Goal: Information Seeking & Learning: Learn about a topic

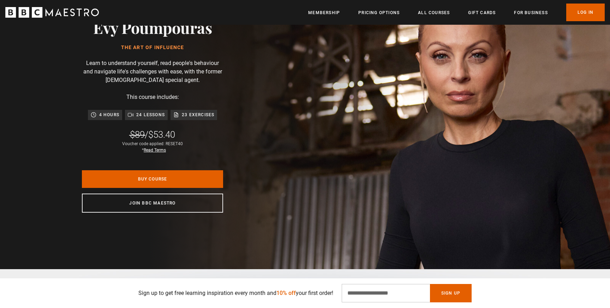
scroll to position [0, 462]
click at [381, 12] on link "Pricing Options" at bounding box center [378, 12] width 41 height 7
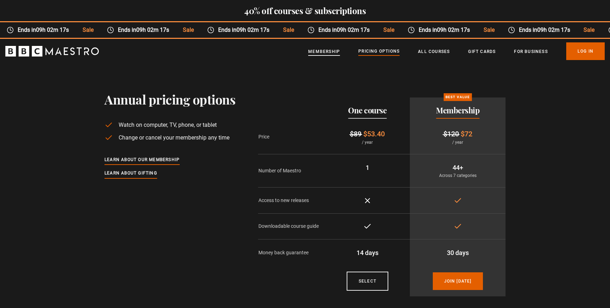
click at [321, 49] on link "Membership" at bounding box center [324, 51] width 32 height 7
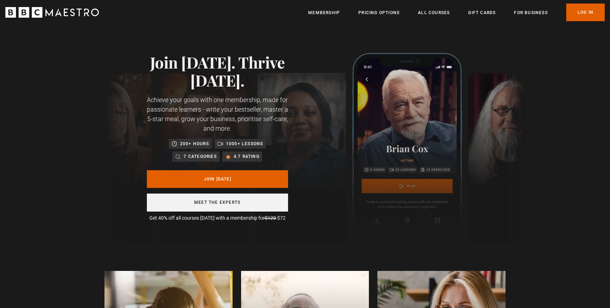
click at [217, 204] on link "Meet the experts" at bounding box center [217, 202] width 141 height 18
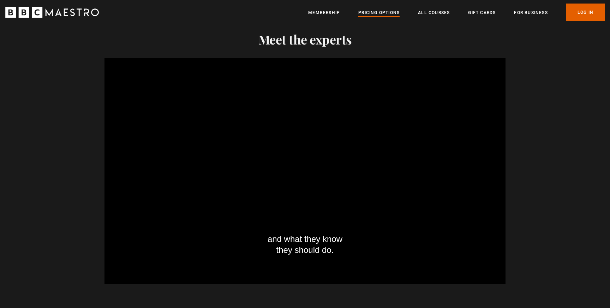
scroll to position [0, 277]
click at [377, 11] on link "Pricing Options" at bounding box center [378, 12] width 41 height 7
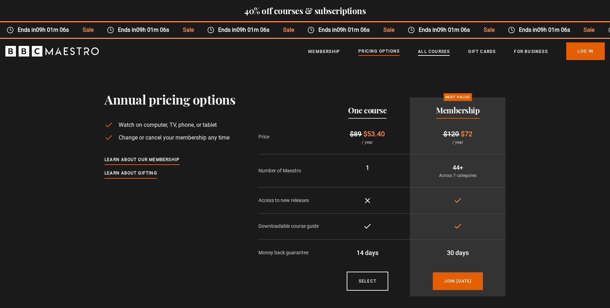
click at [430, 52] on link "All Courses" at bounding box center [434, 51] width 32 height 7
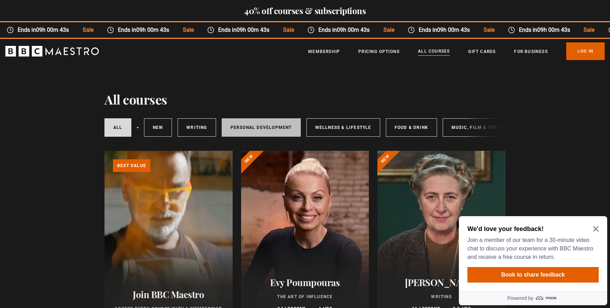
click at [263, 128] on link "Personal Development" at bounding box center [261, 127] width 79 height 18
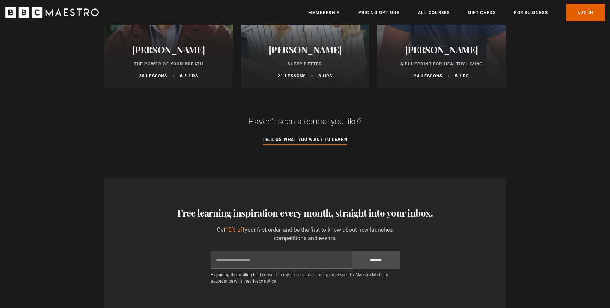
scroll to position [589, 0]
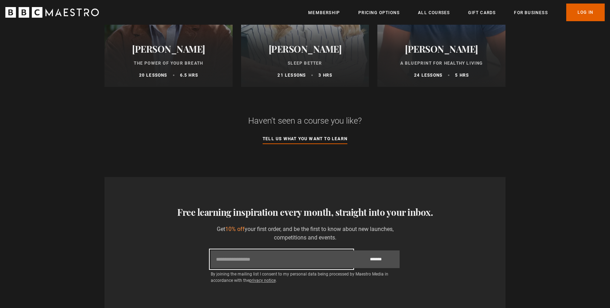
click at [217, 261] on input "Email" at bounding box center [282, 259] width 142 height 18
type input "**********"
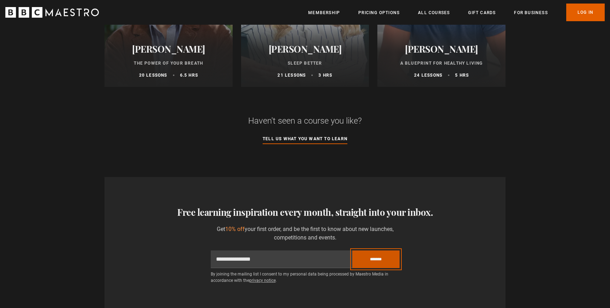
click at [382, 258] on input "*******" at bounding box center [375, 259] width 47 height 18
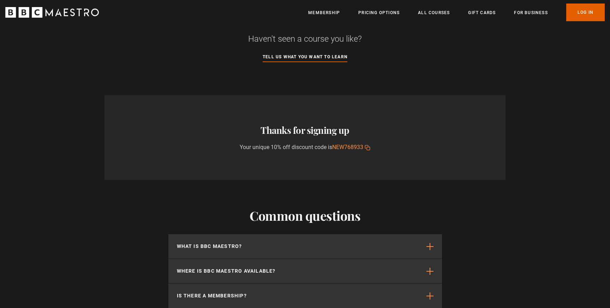
scroll to position [671, 0]
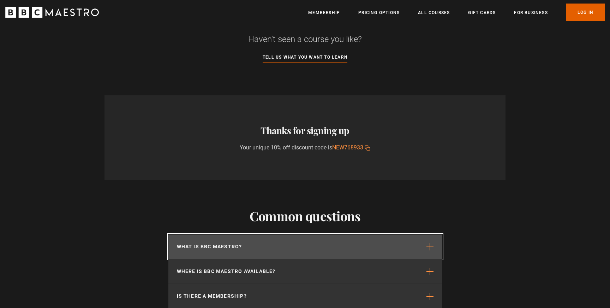
click at [431, 245] on span "button" at bounding box center [429, 246] width 7 height 7
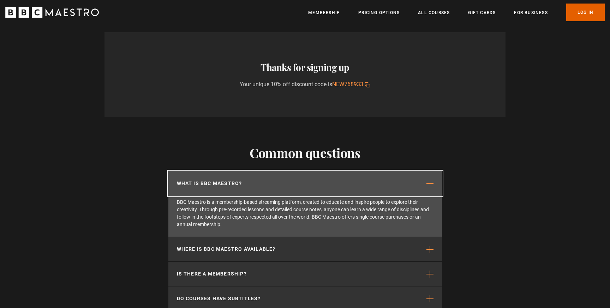
scroll to position [734, 0]
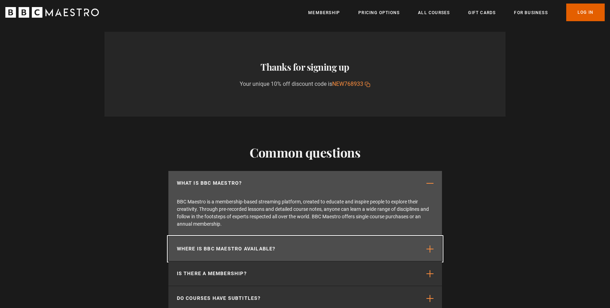
click at [433, 247] on span "button" at bounding box center [429, 248] width 7 height 7
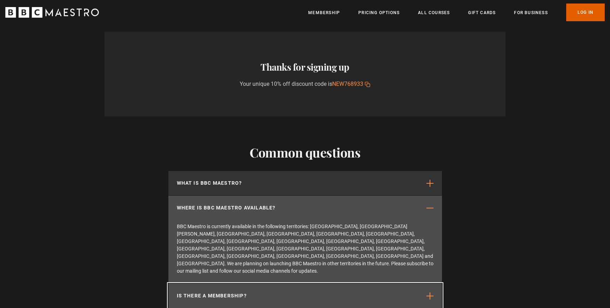
click at [431, 292] on span "button" at bounding box center [429, 295] width 7 height 7
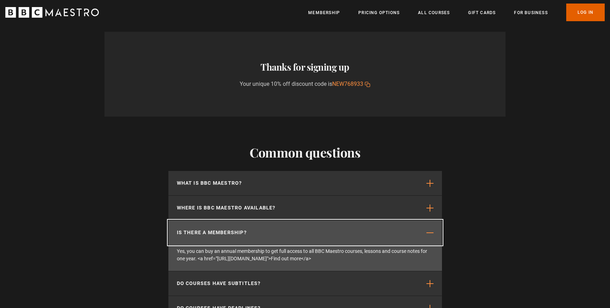
scroll to position [744, 0]
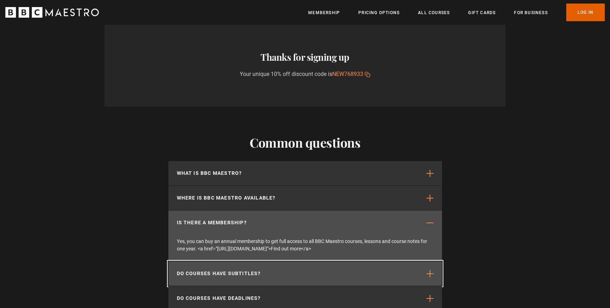
click at [430, 273] on span "button" at bounding box center [429, 273] width 7 height 7
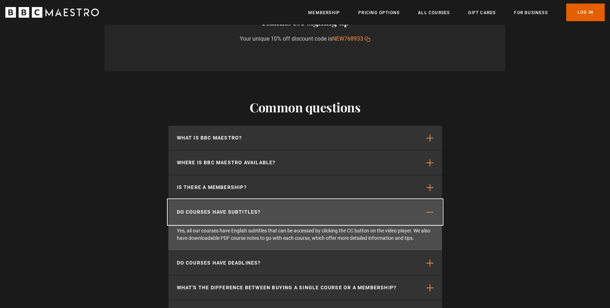
scroll to position [780, 0]
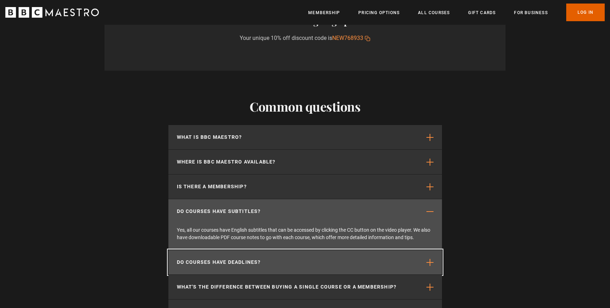
click at [429, 262] on span "button" at bounding box center [429, 262] width 7 height 7
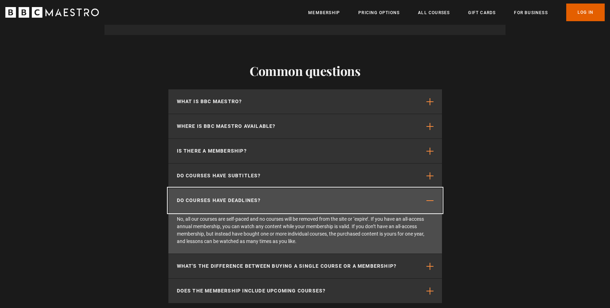
scroll to position [817, 0]
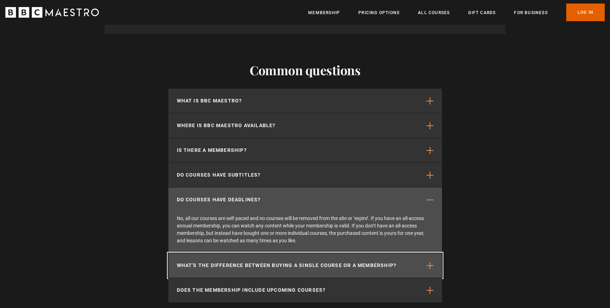
click at [432, 266] on span "button" at bounding box center [429, 265] width 7 height 7
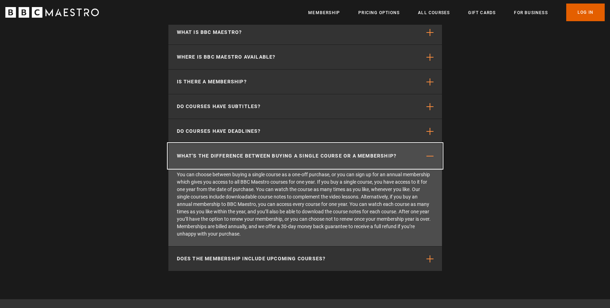
scroll to position [875, 0]
